Goal: Navigation & Orientation: Find specific page/section

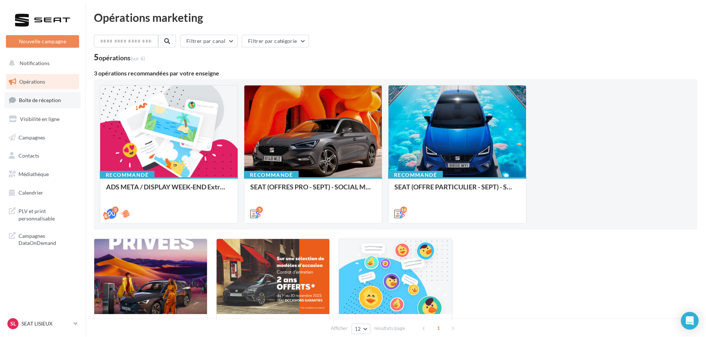
click at [47, 100] on span "Boîte de réception" at bounding box center [40, 100] width 42 height 6
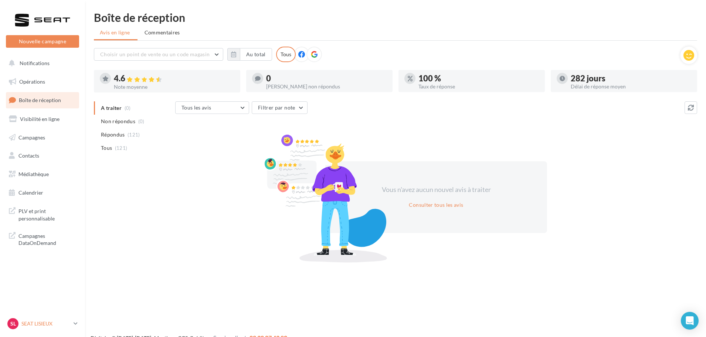
click at [64, 326] on p "SEAT LISIEUX" at bounding box center [45, 323] width 49 height 7
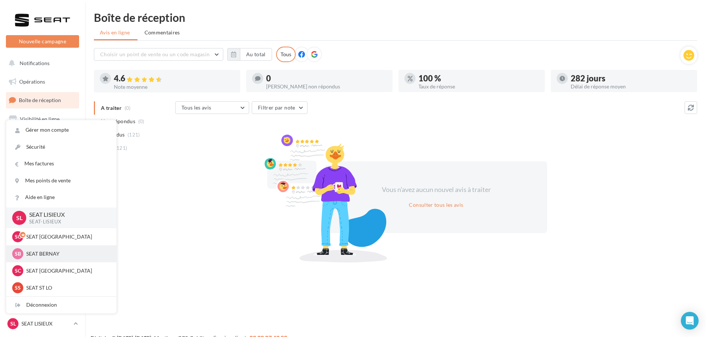
click at [59, 253] on p "SEAT BERNAY" at bounding box center [66, 253] width 81 height 7
